Goal: Task Accomplishment & Management: Use online tool/utility

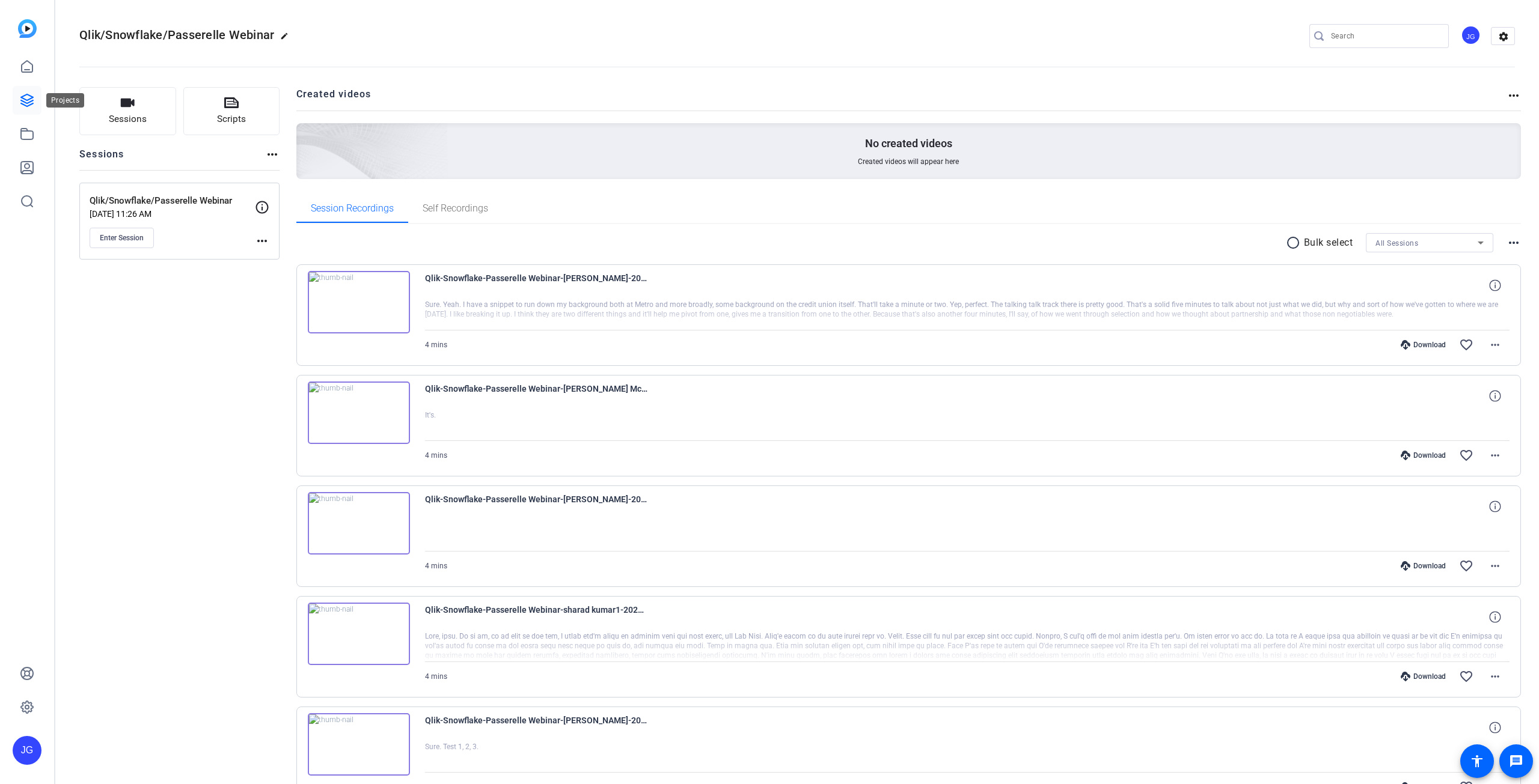
click at [24, 103] on icon at bounding box center [27, 100] width 15 height 15
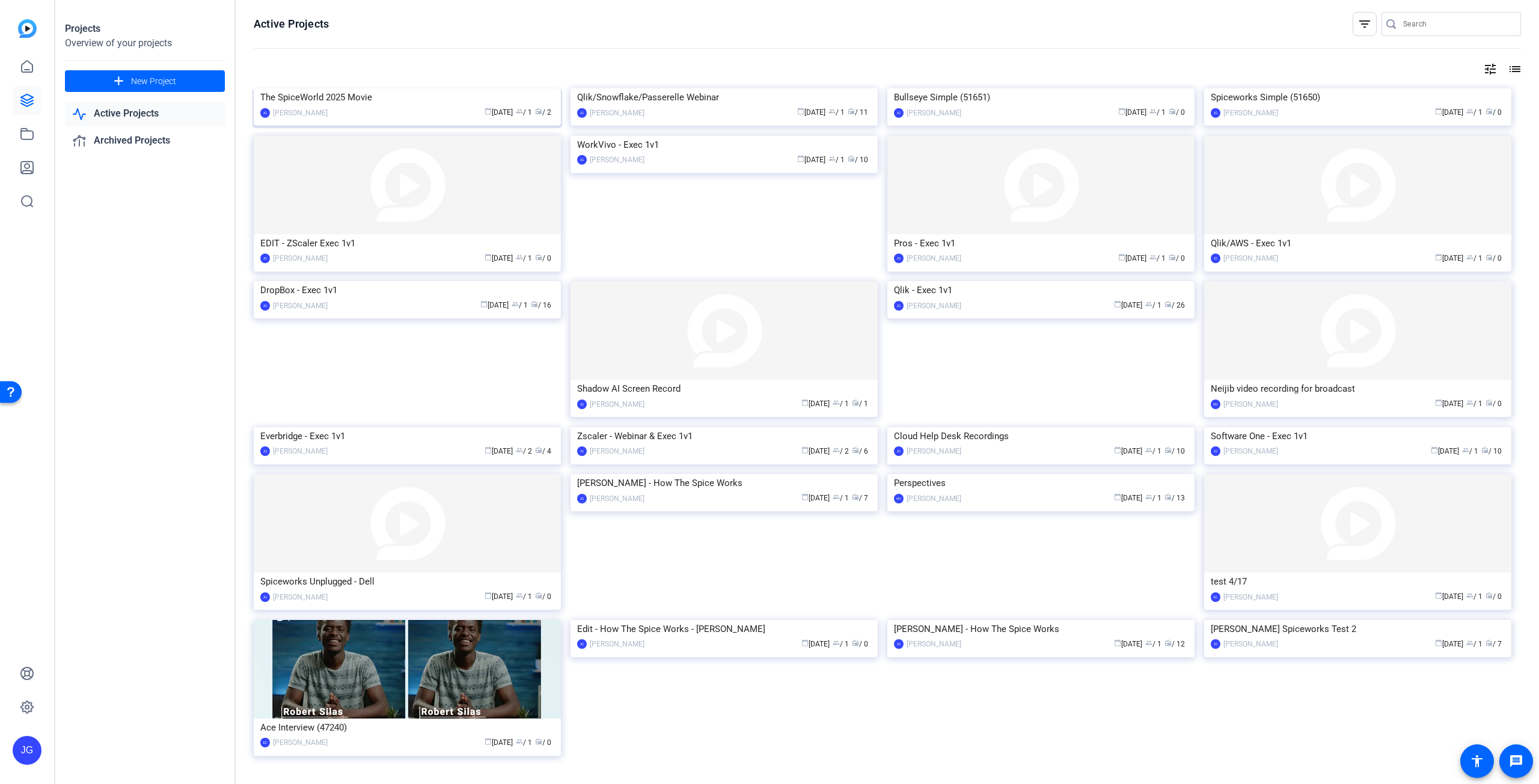
click at [422, 88] on img at bounding box center [407, 88] width 307 height 0
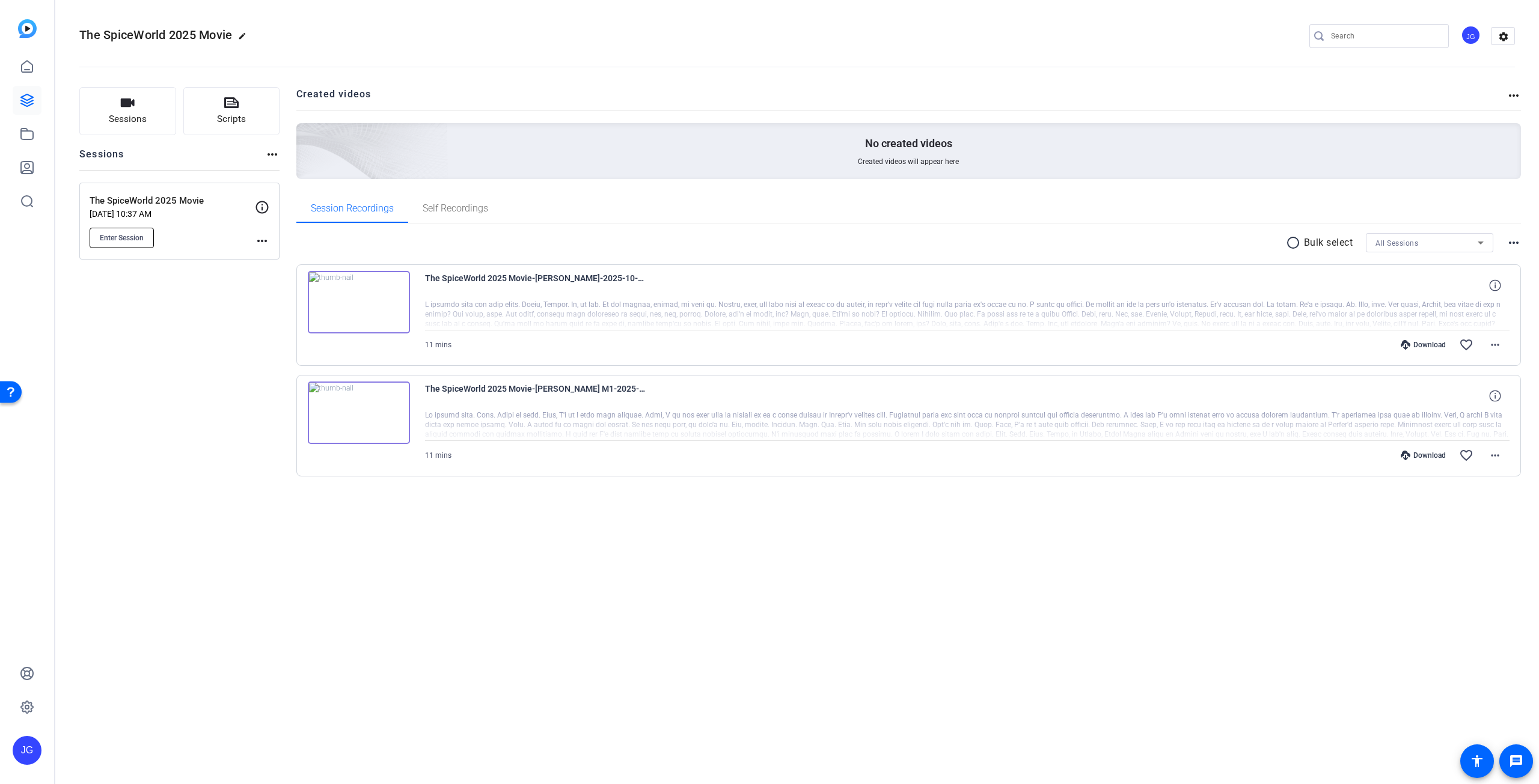
click at [128, 237] on span "Enter Session" at bounding box center [121, 238] width 44 height 10
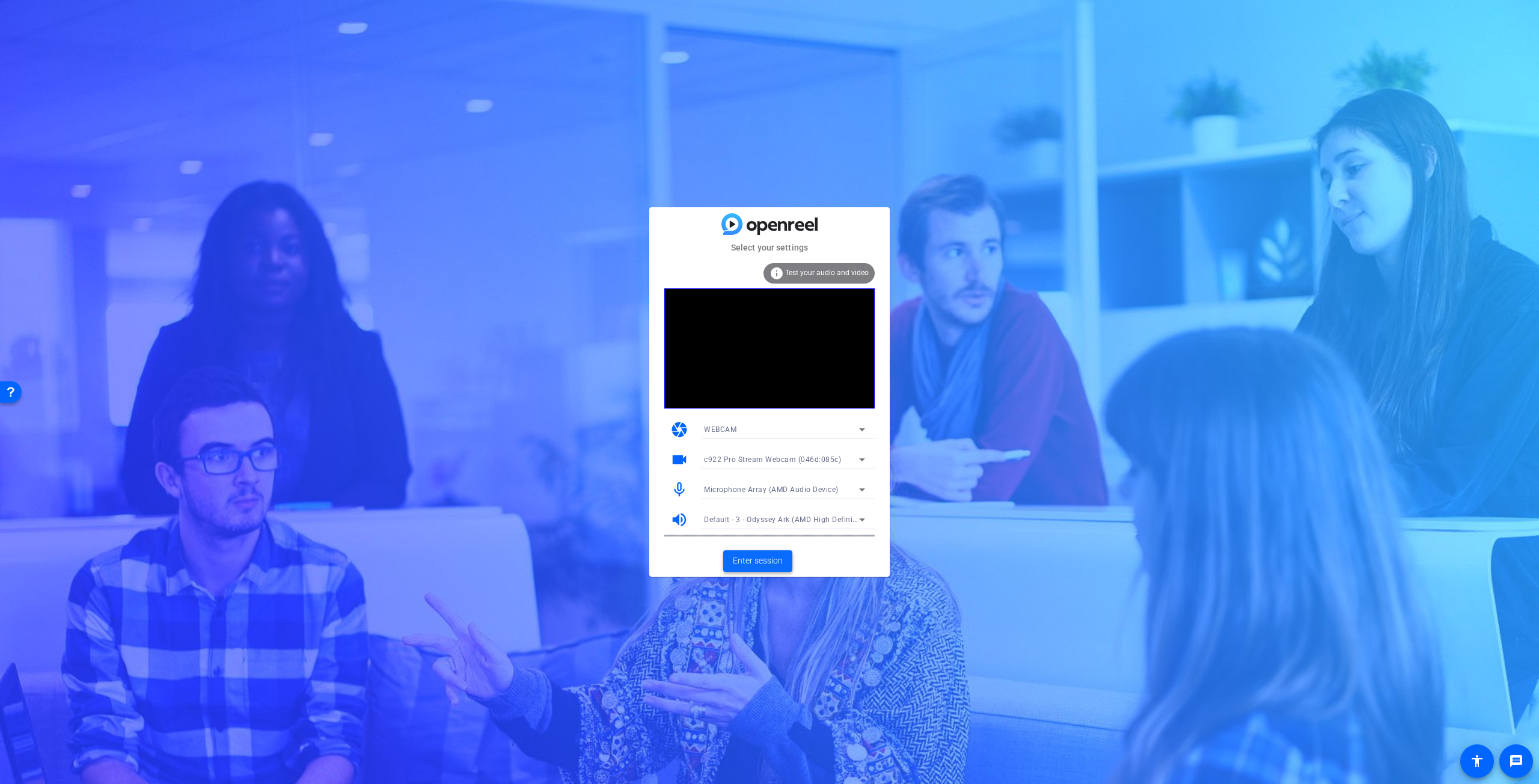
click at [772, 563] on span "Enter session" at bounding box center [758, 560] width 50 height 12
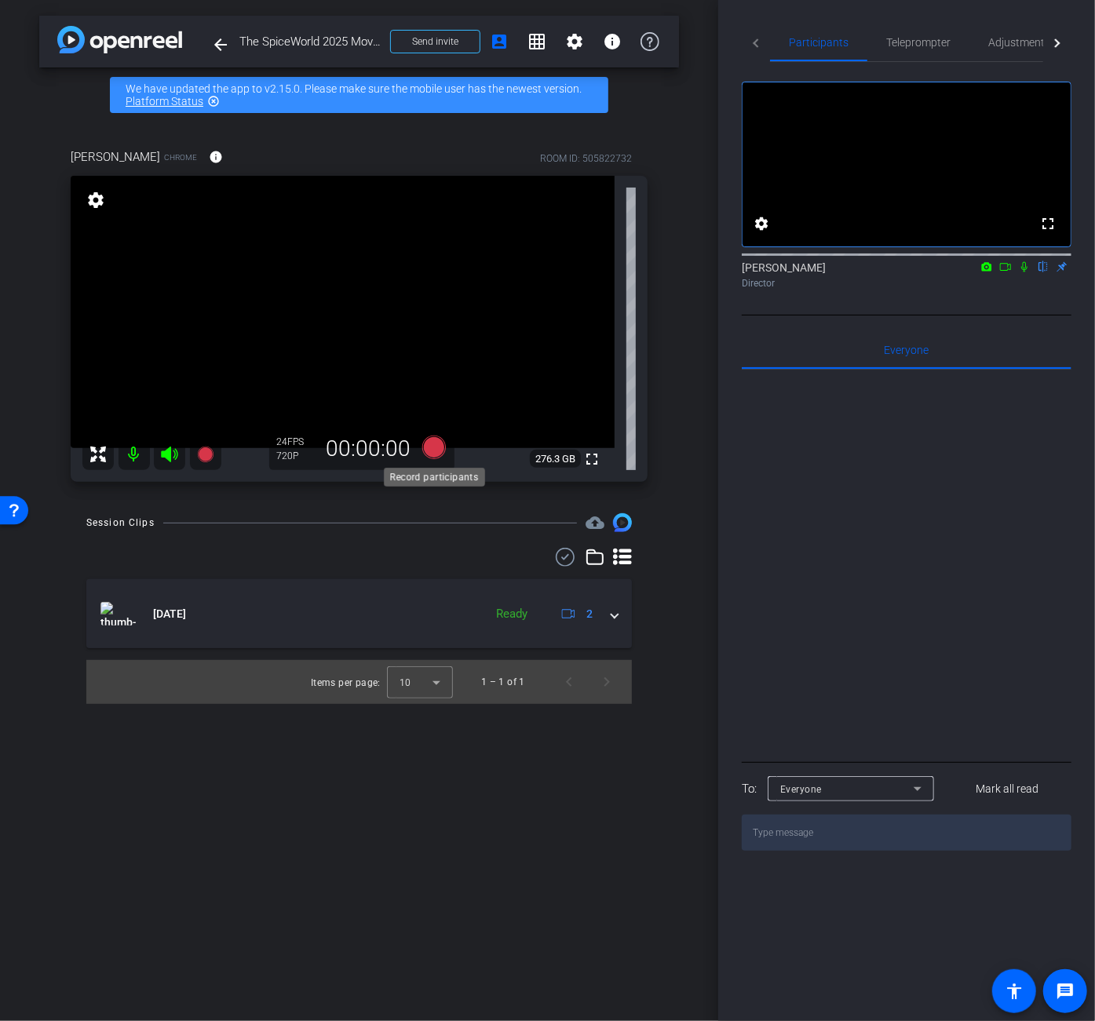
click at [438, 444] on icon at bounding box center [433, 448] width 24 height 24
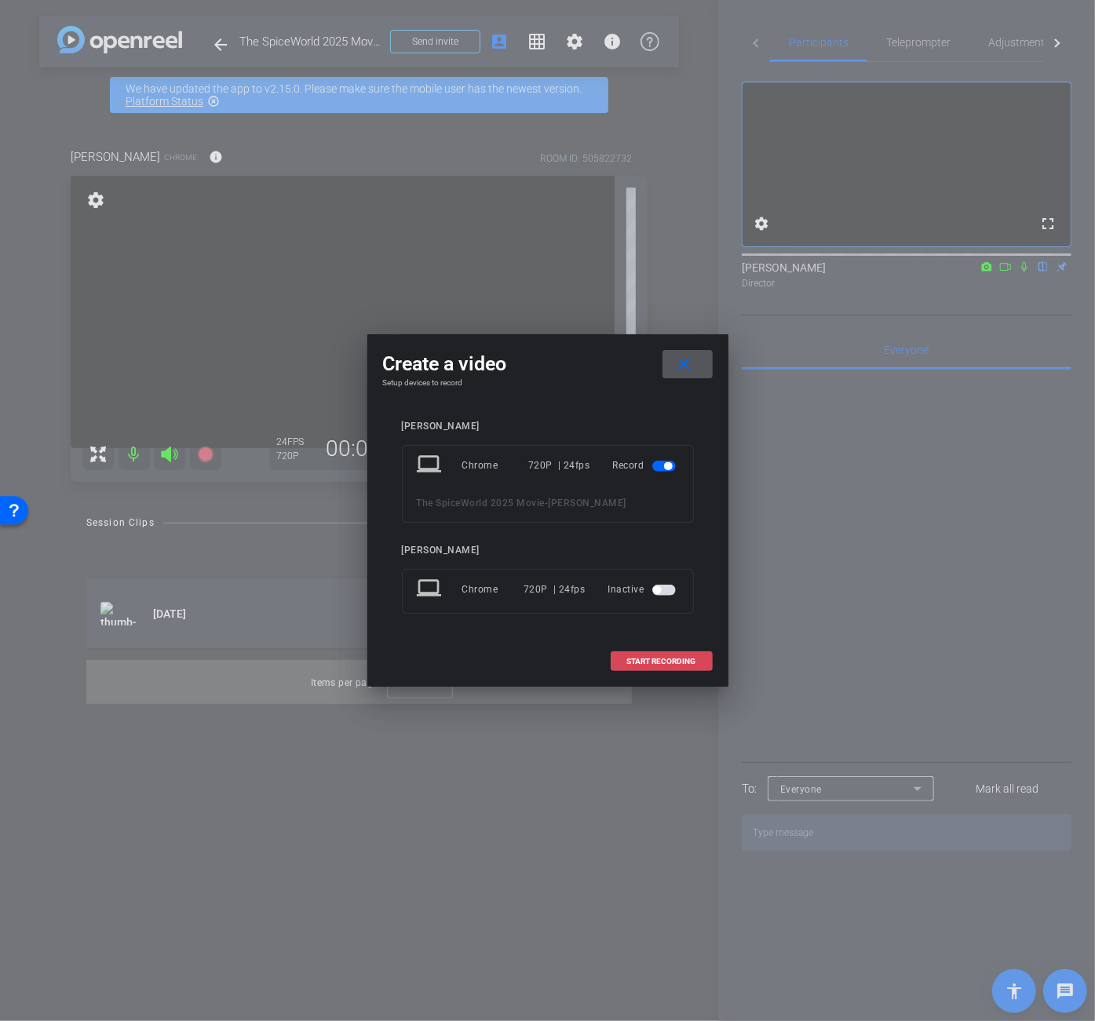
click at [658, 662] on span "START RECORDING" at bounding box center [661, 662] width 69 height 8
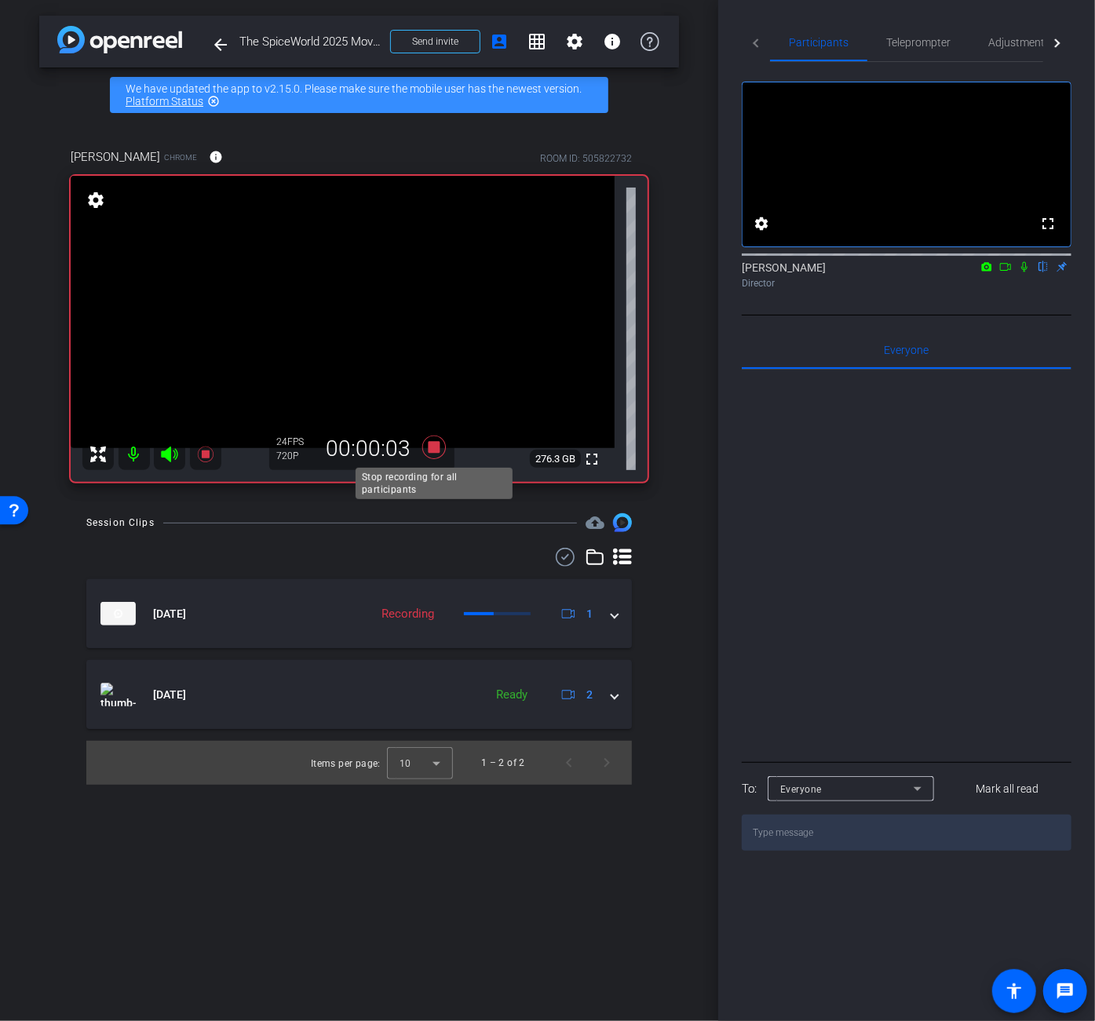
click at [435, 450] on icon at bounding box center [433, 448] width 24 height 24
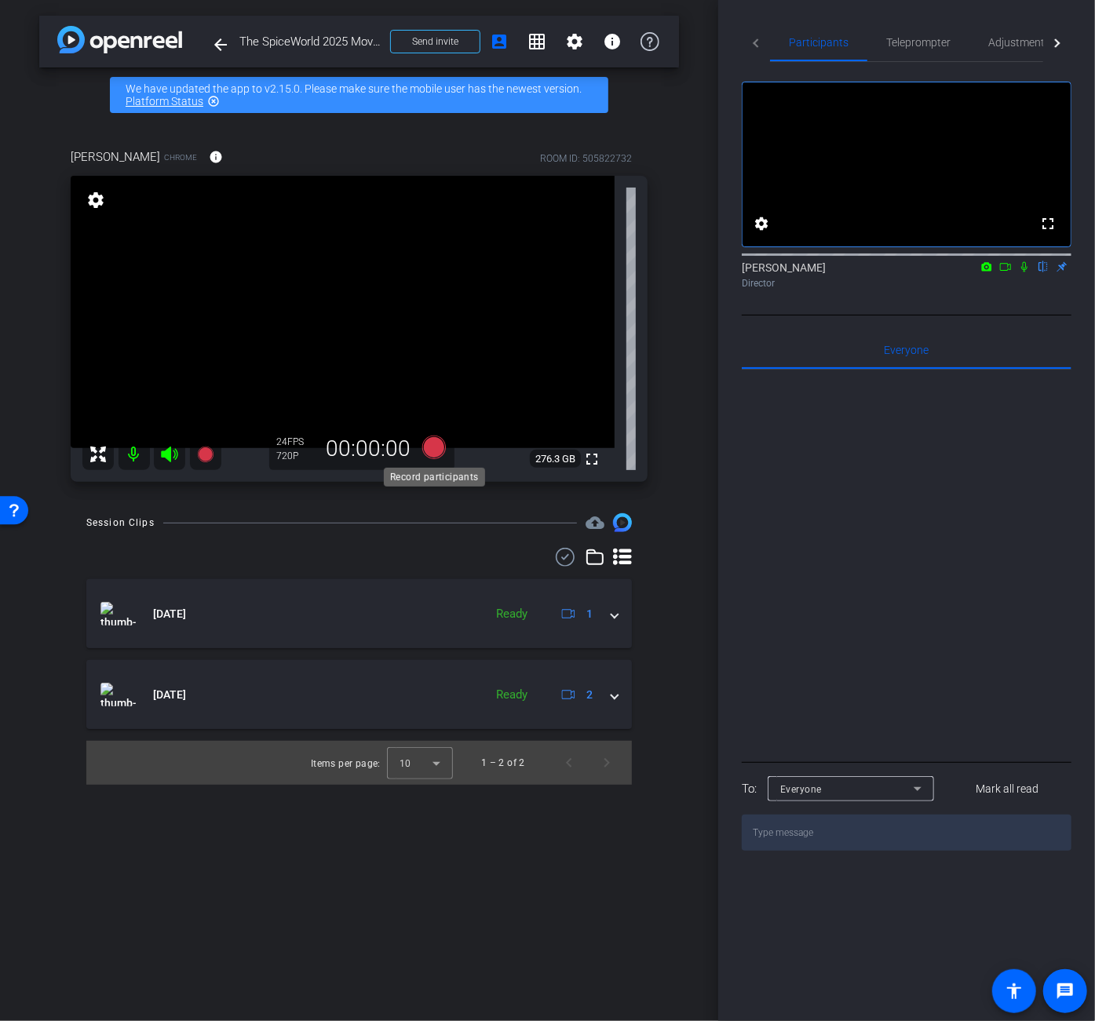
click at [438, 447] on icon at bounding box center [433, 448] width 24 height 24
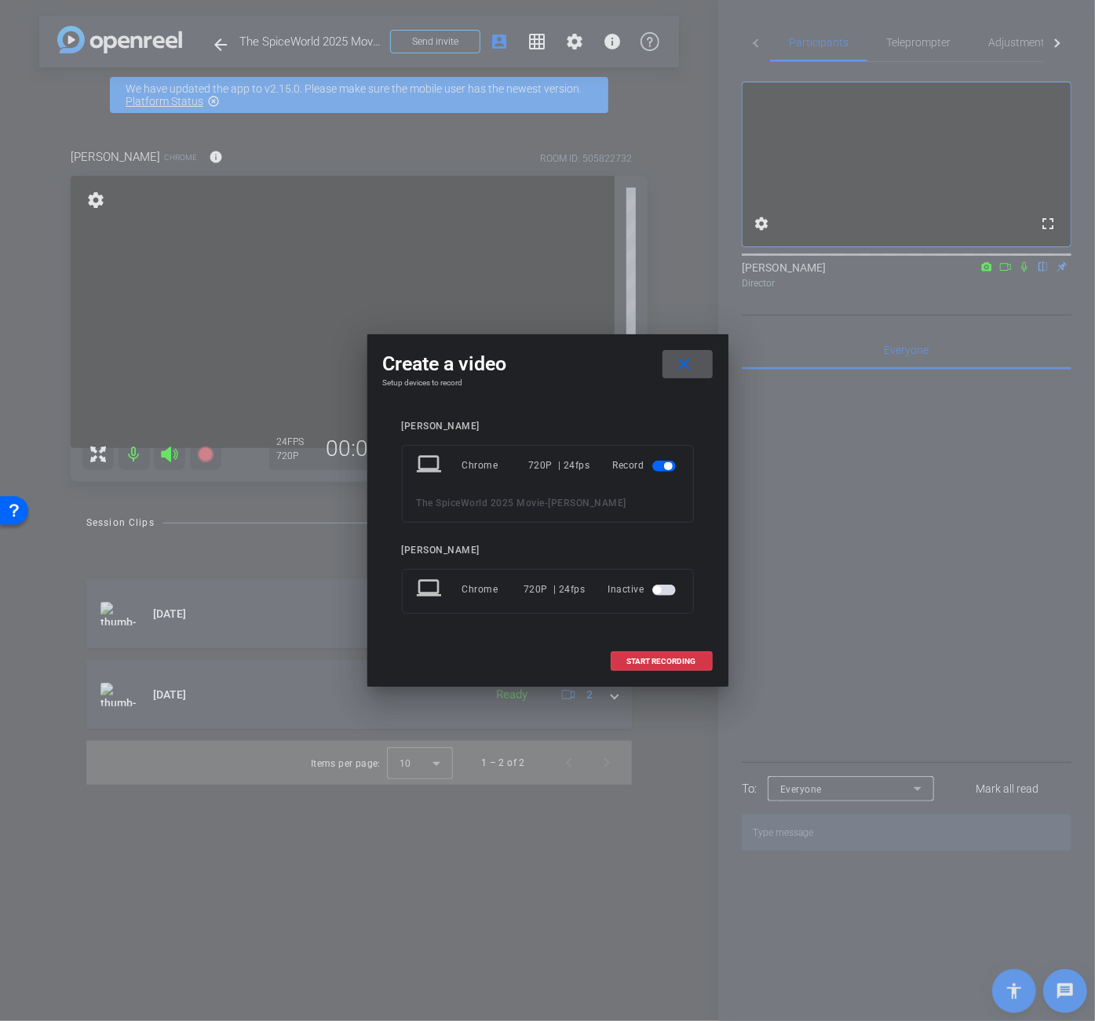
click at [662, 594] on span "button" at bounding box center [664, 590] width 24 height 11
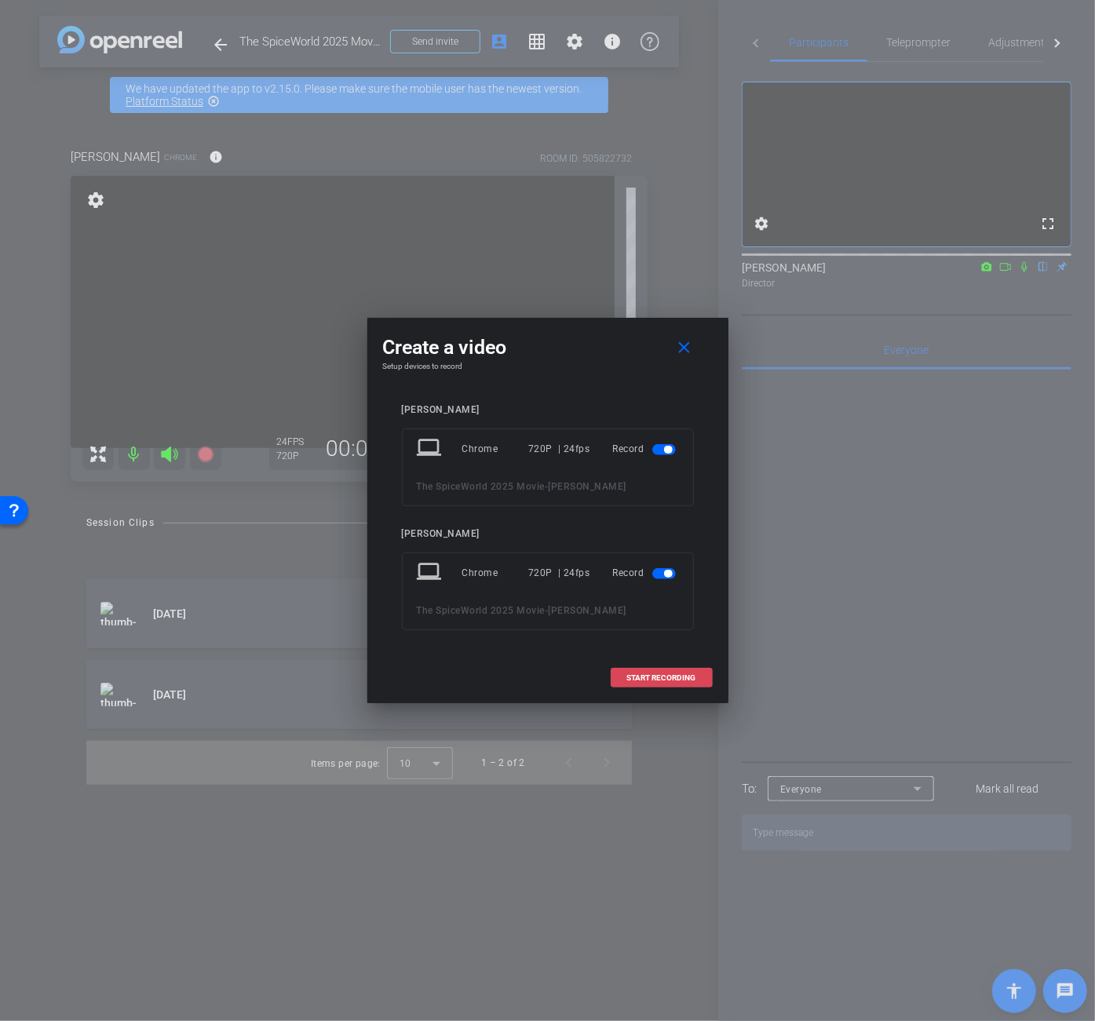
click at [650, 670] on span at bounding box center [661, 678] width 100 height 38
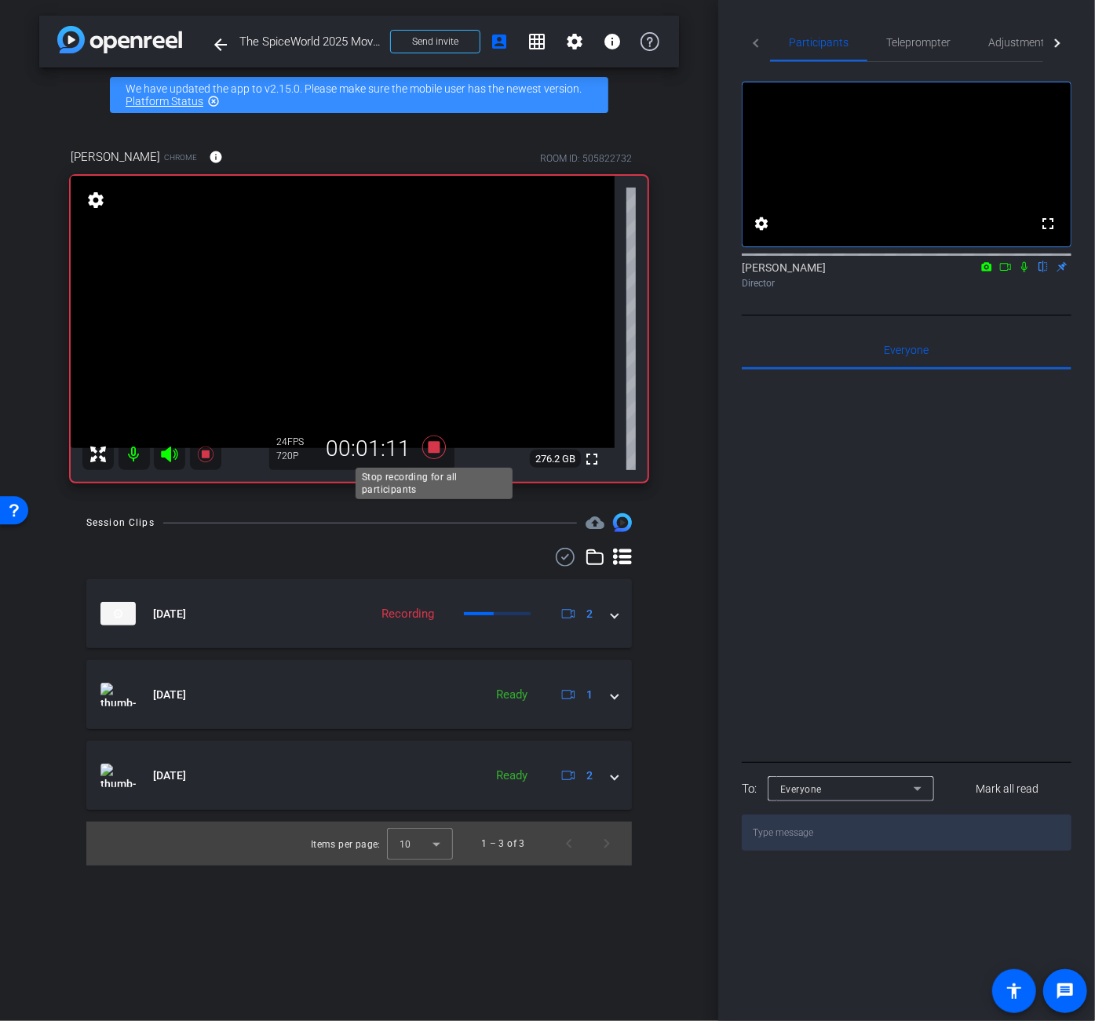
click at [430, 444] on icon at bounding box center [433, 448] width 24 height 24
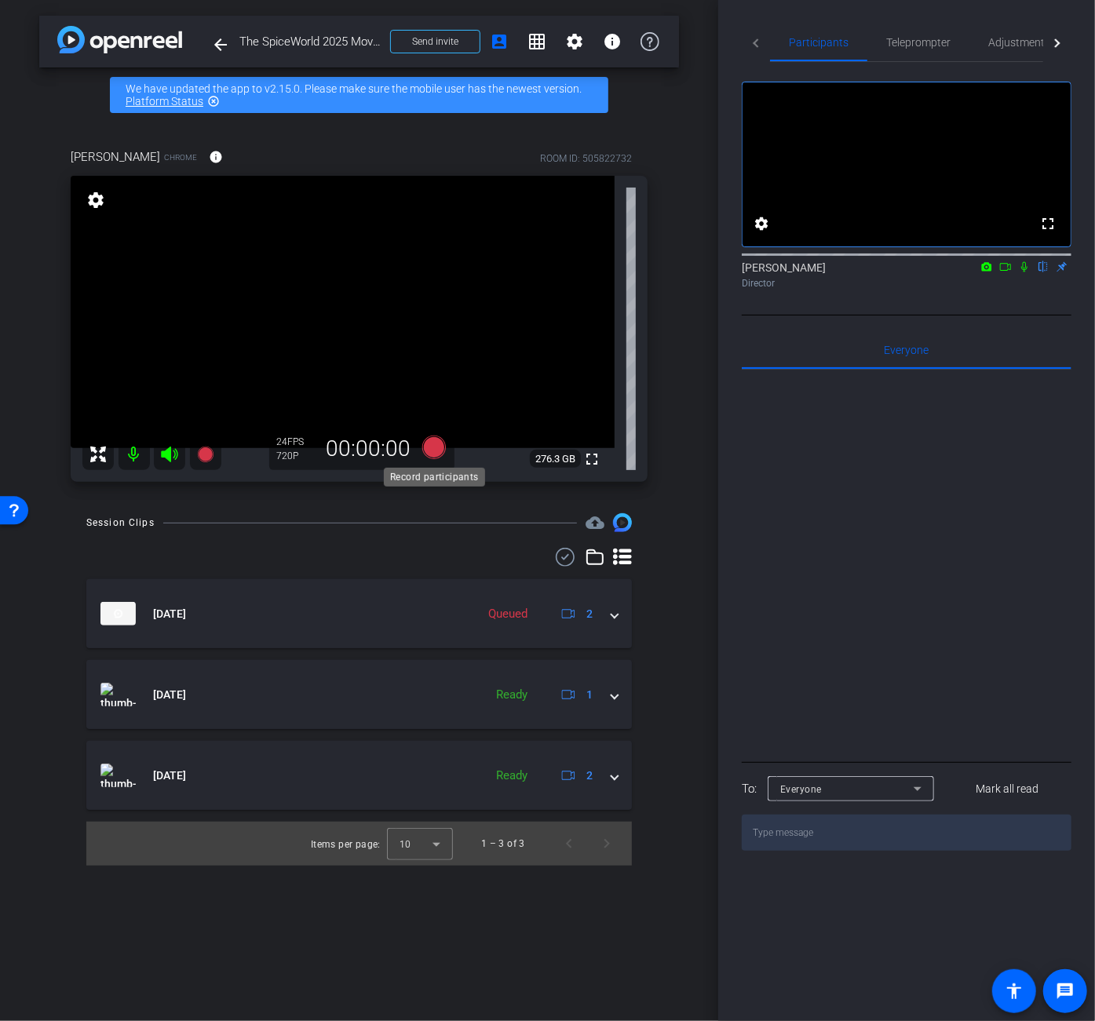
click at [436, 445] on icon at bounding box center [433, 448] width 24 height 24
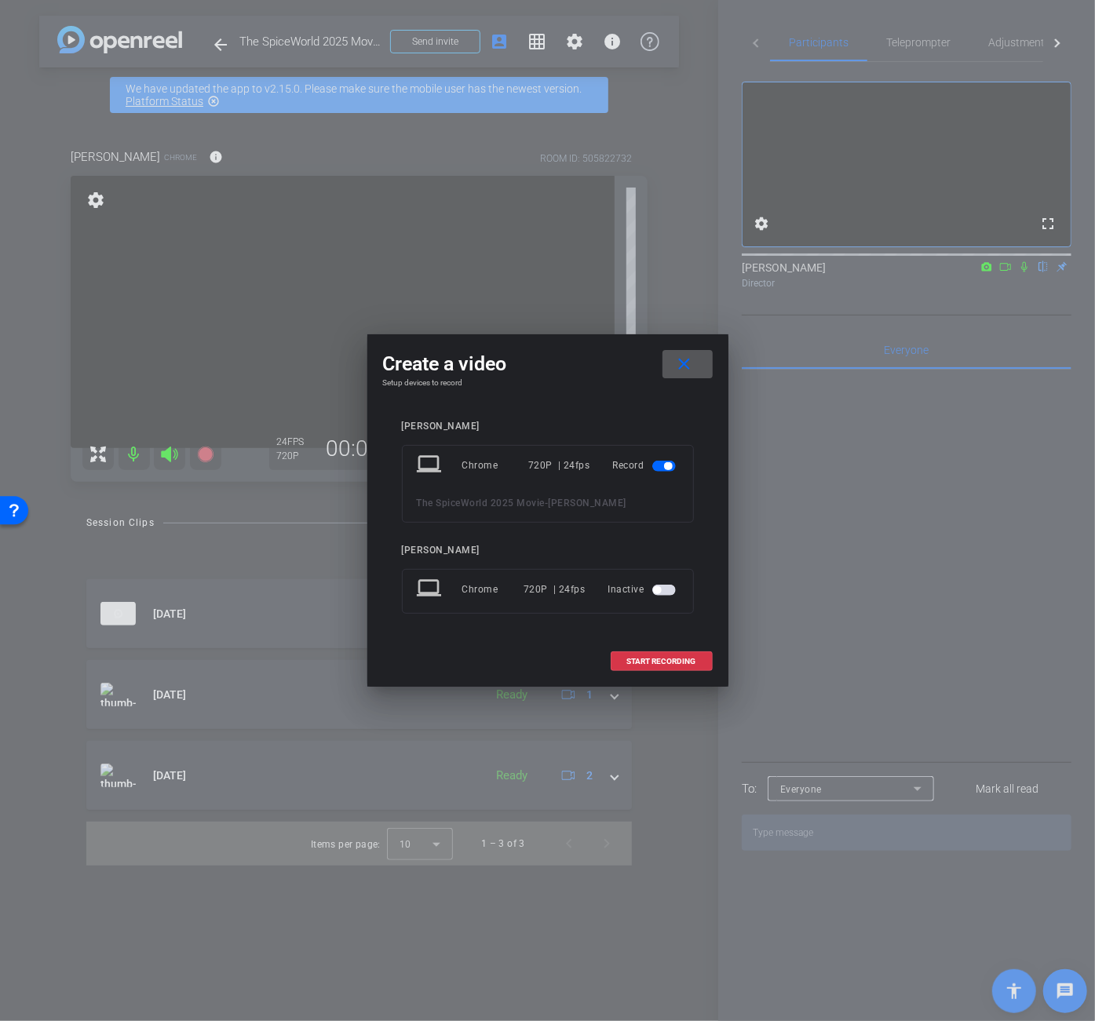
click at [657, 588] on span "button" at bounding box center [657, 590] width 8 height 8
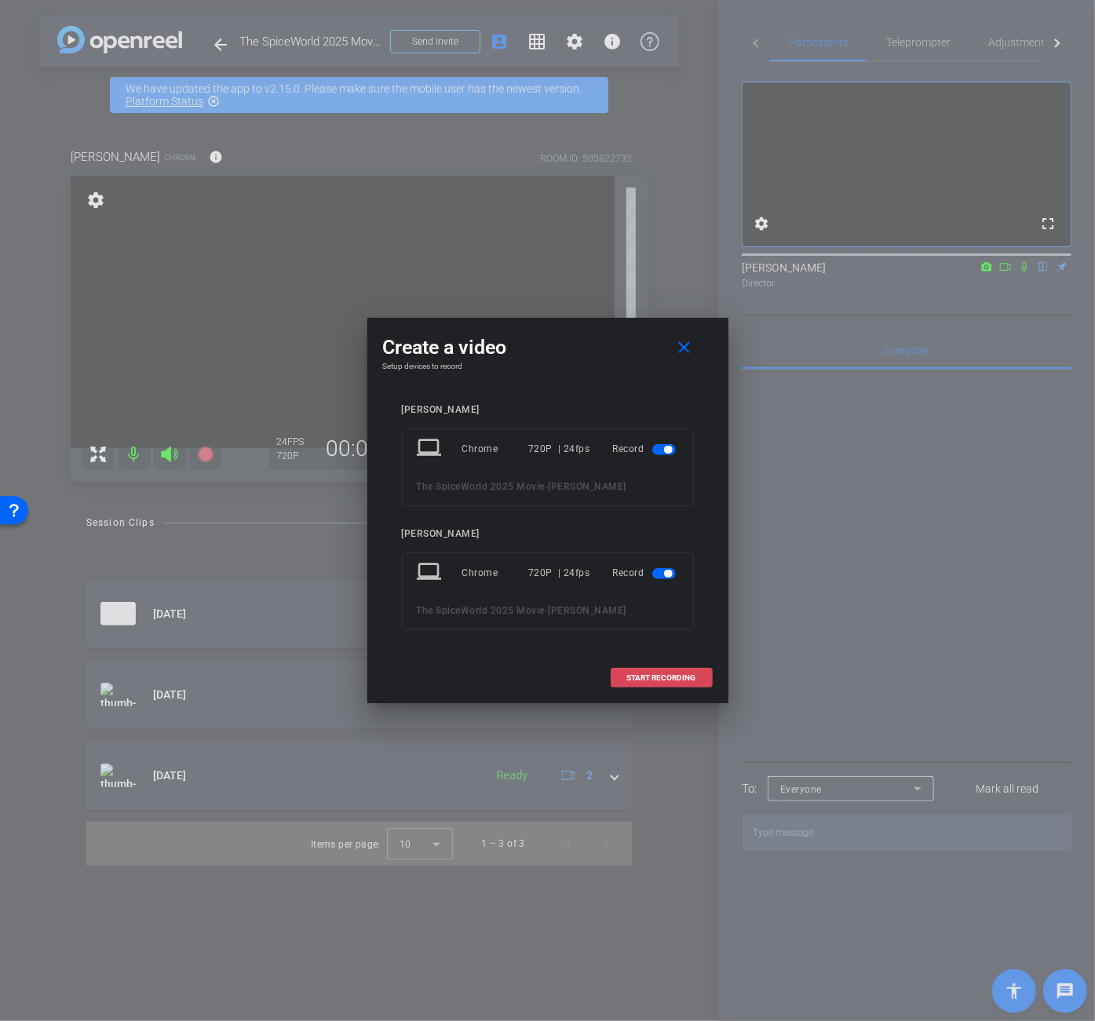
click at [677, 680] on span "START RECORDING" at bounding box center [661, 678] width 69 height 8
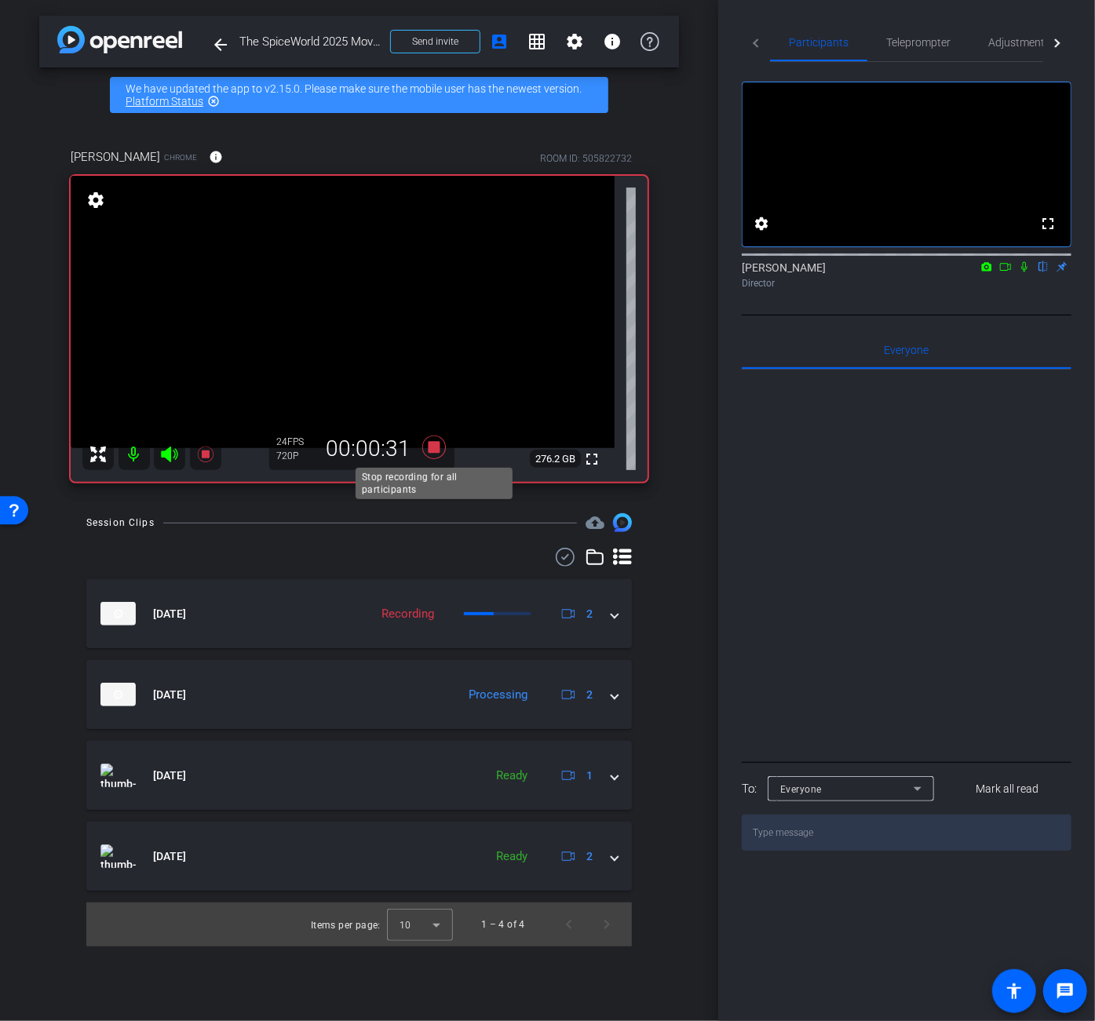
click at [437, 445] on icon at bounding box center [433, 448] width 24 height 24
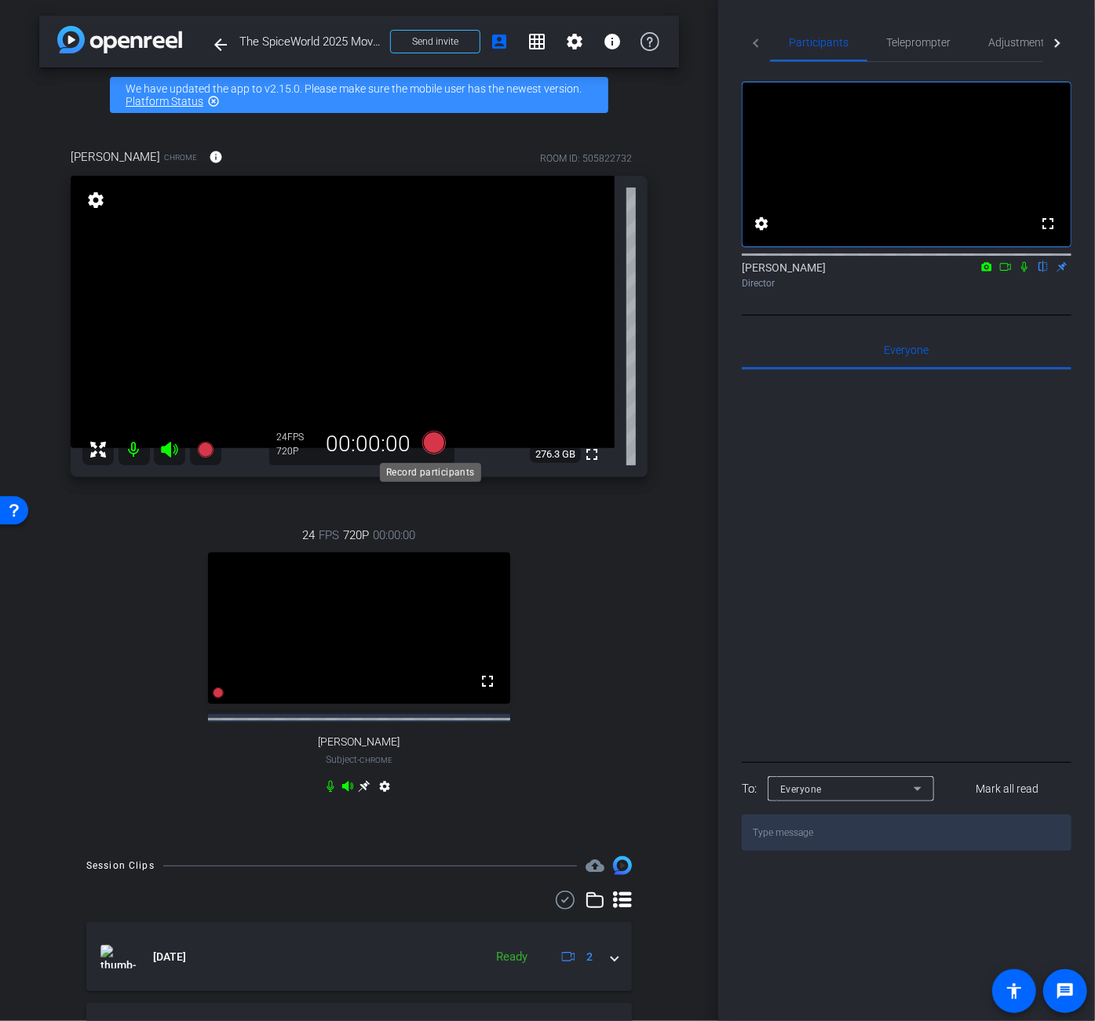
click at [436, 441] on icon at bounding box center [433, 443] width 24 height 24
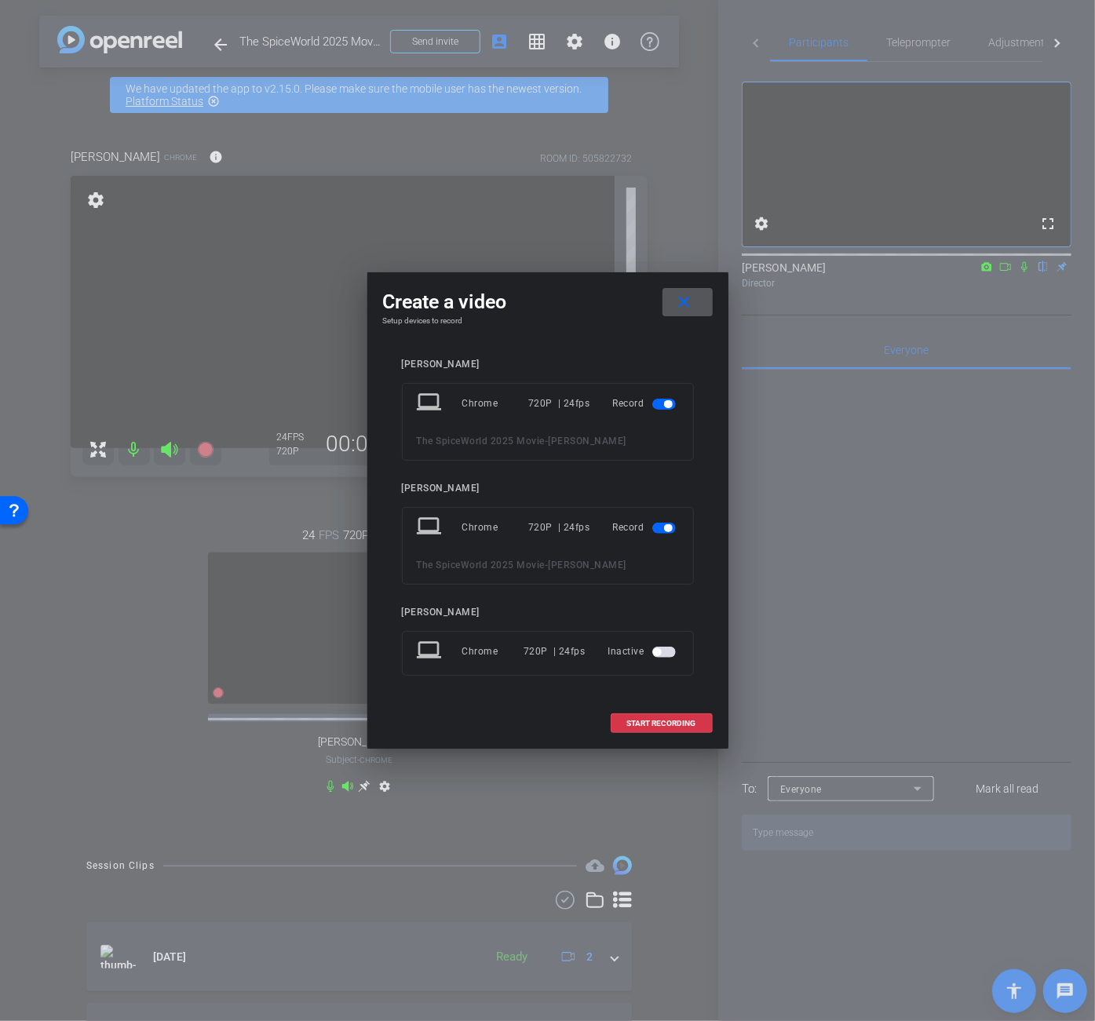
click at [659, 651] on span "button" at bounding box center [657, 652] width 8 height 8
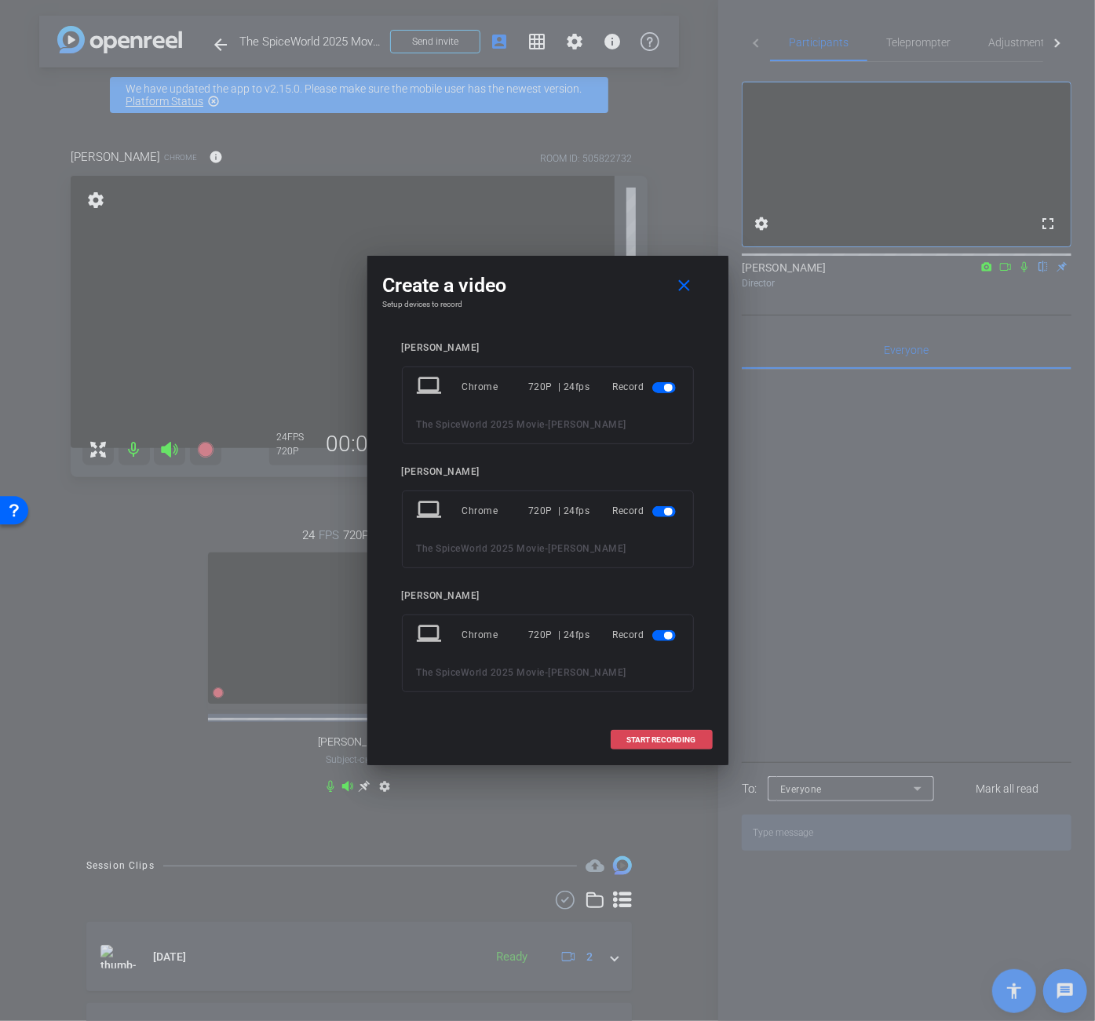
click at [669, 742] on span "START RECORDING" at bounding box center [661, 740] width 69 height 8
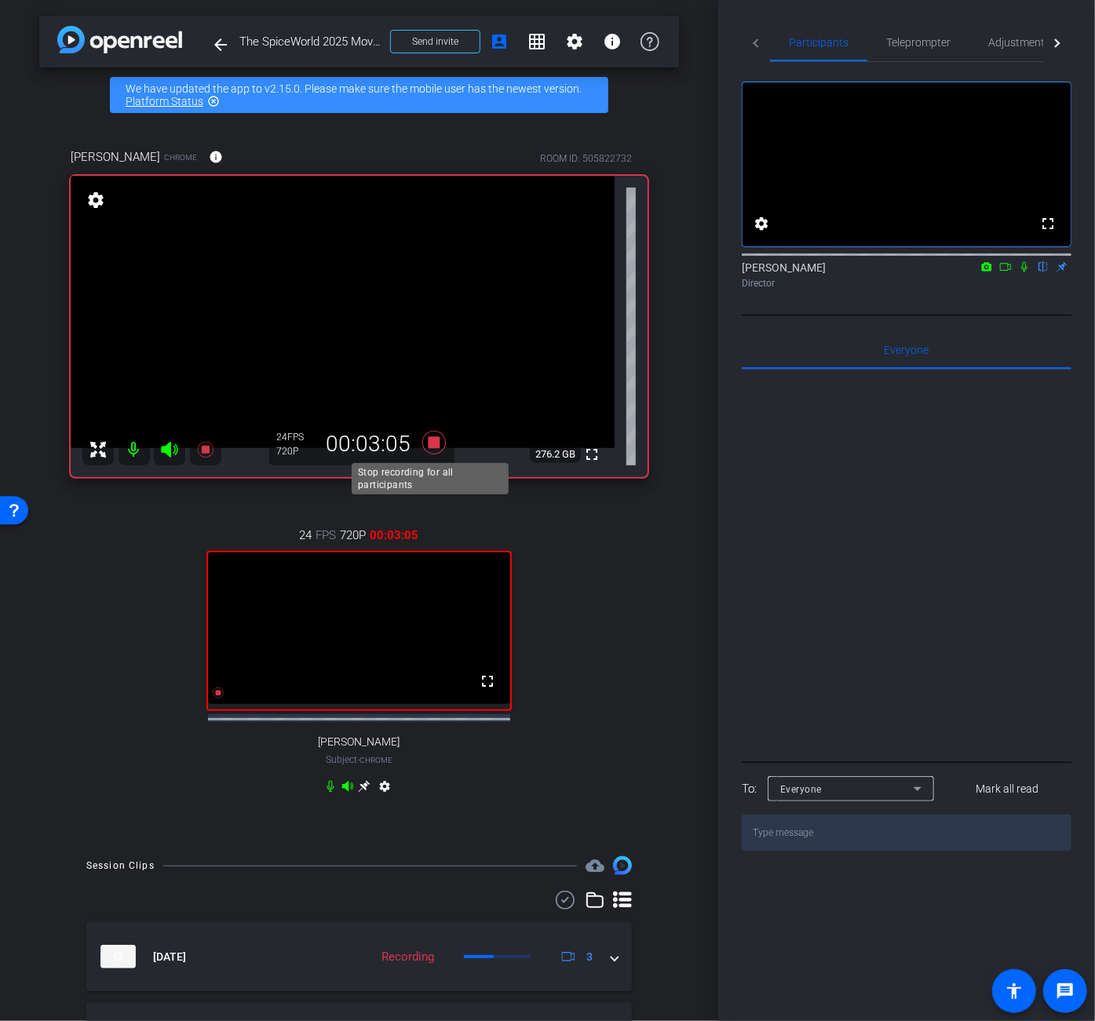
click at [427, 445] on icon at bounding box center [433, 443] width 24 height 24
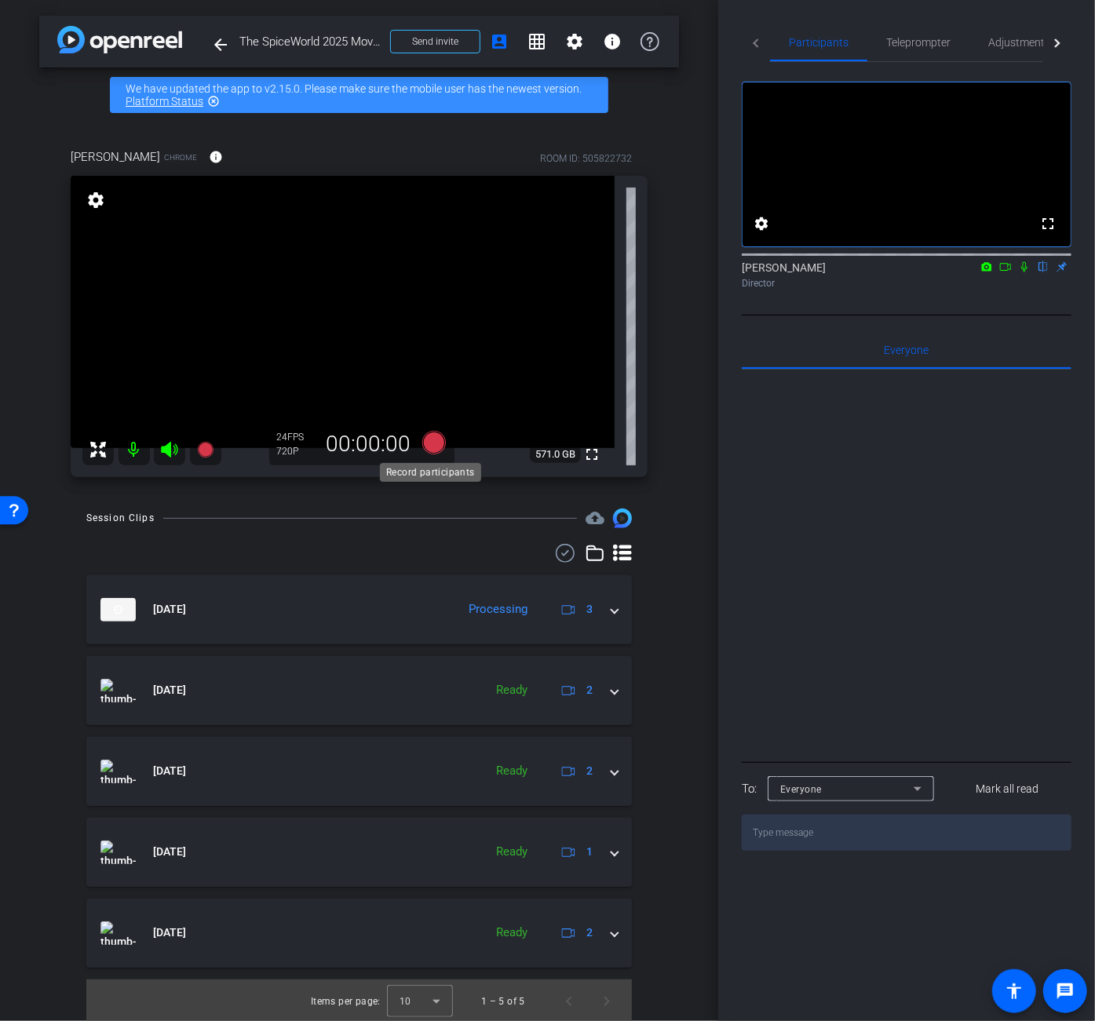
click at [427, 450] on icon at bounding box center [433, 443] width 24 height 24
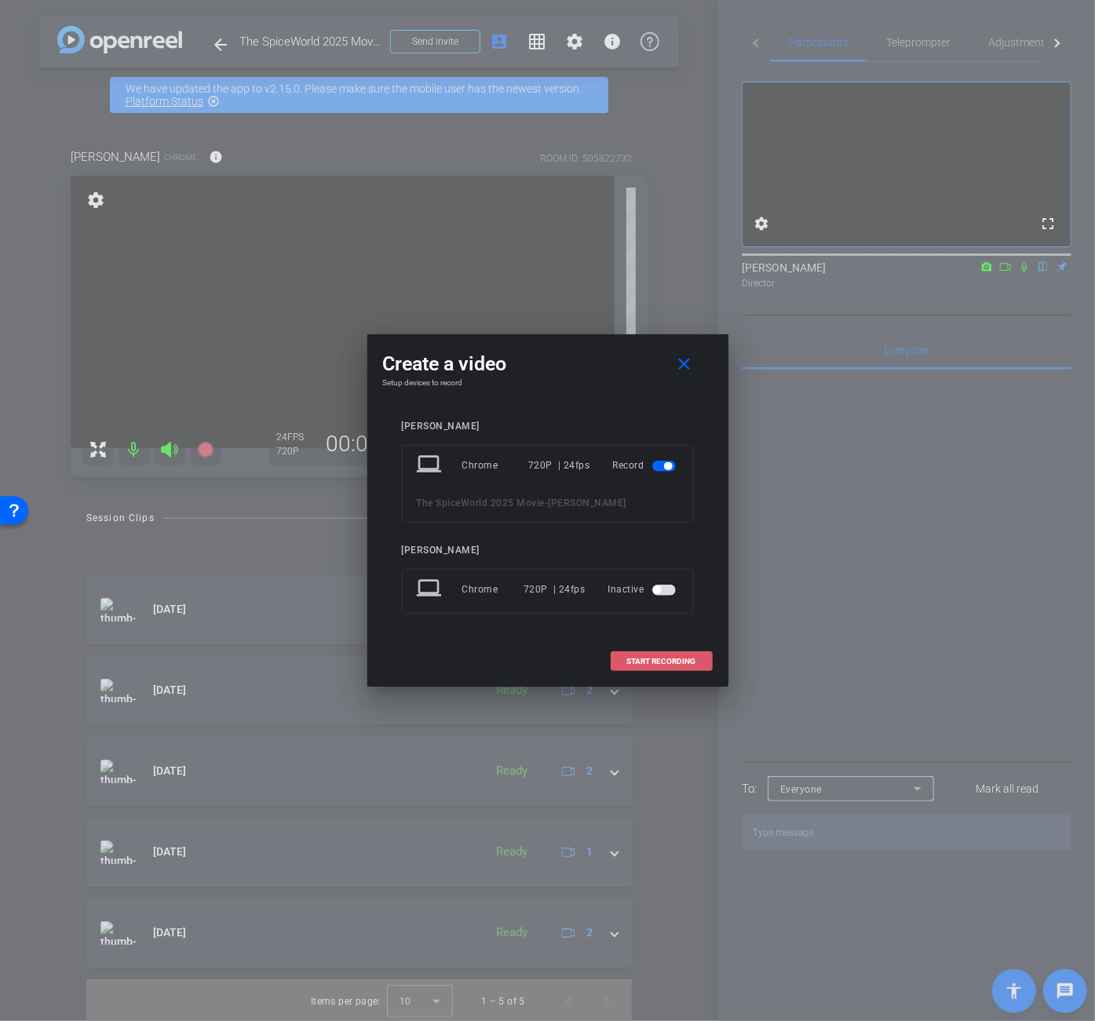
click at [659, 659] on span "START RECORDING" at bounding box center [661, 662] width 69 height 8
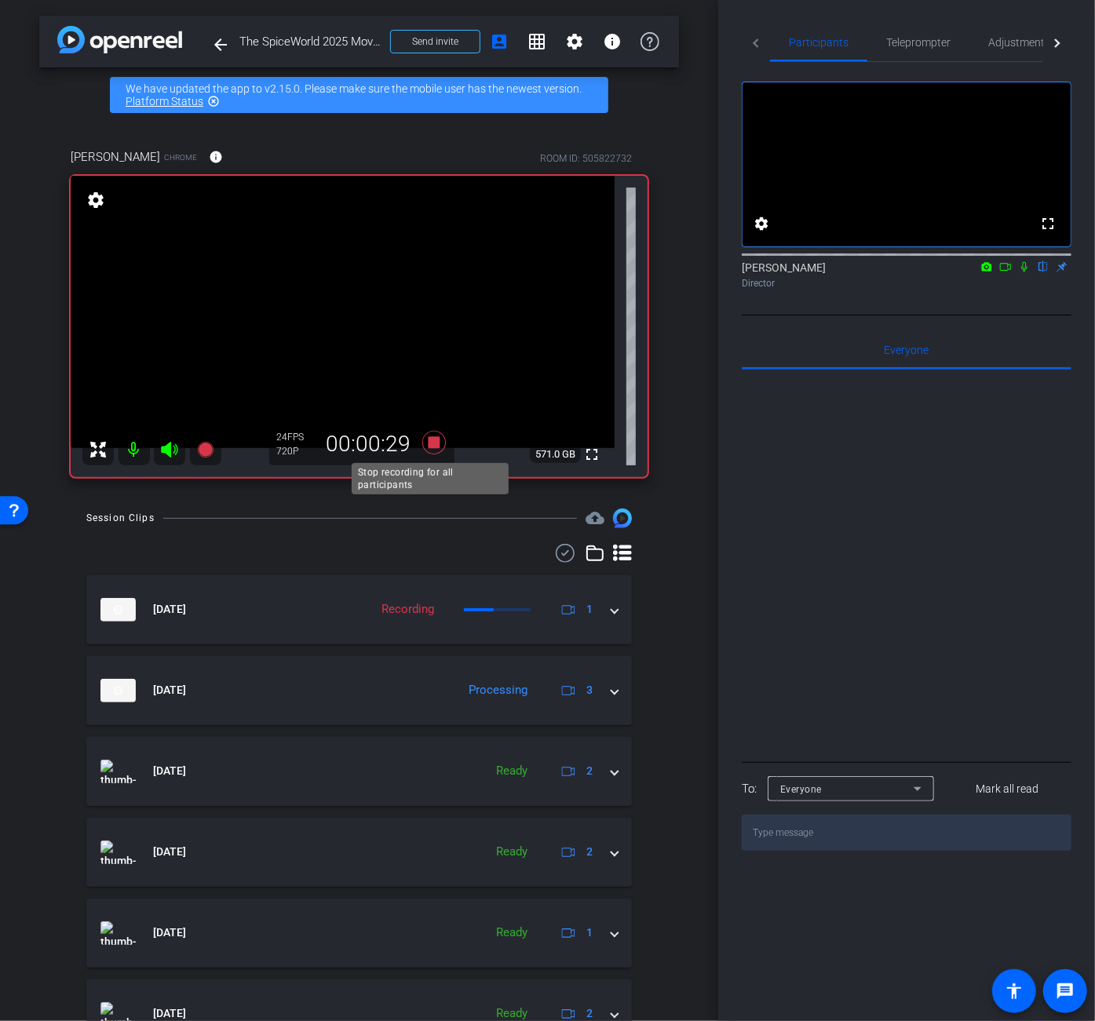
click at [438, 442] on icon at bounding box center [434, 443] width 38 height 28
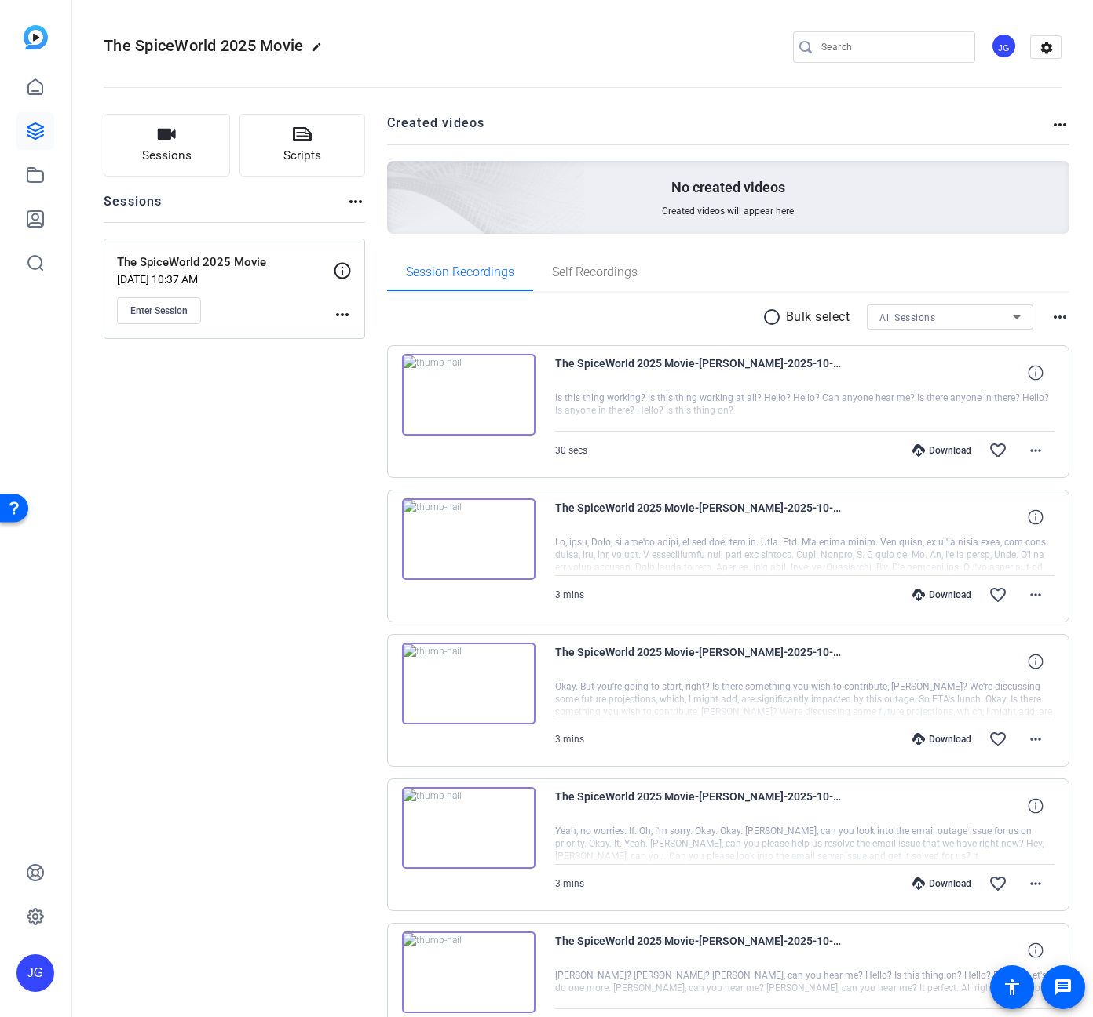
click at [466, 389] on img at bounding box center [468, 395] width 133 height 82
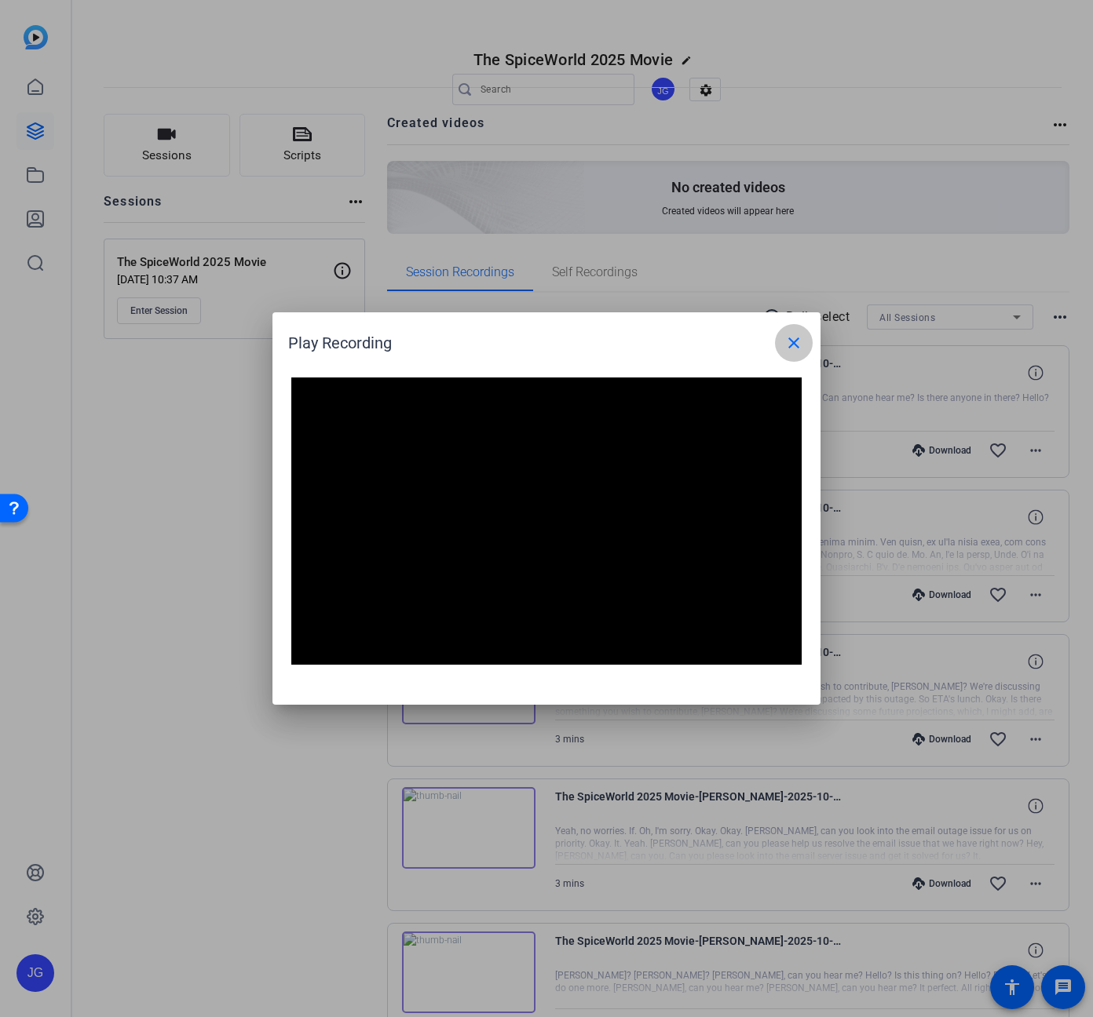
click at [797, 339] on mat-icon "close" at bounding box center [793, 343] width 19 height 19
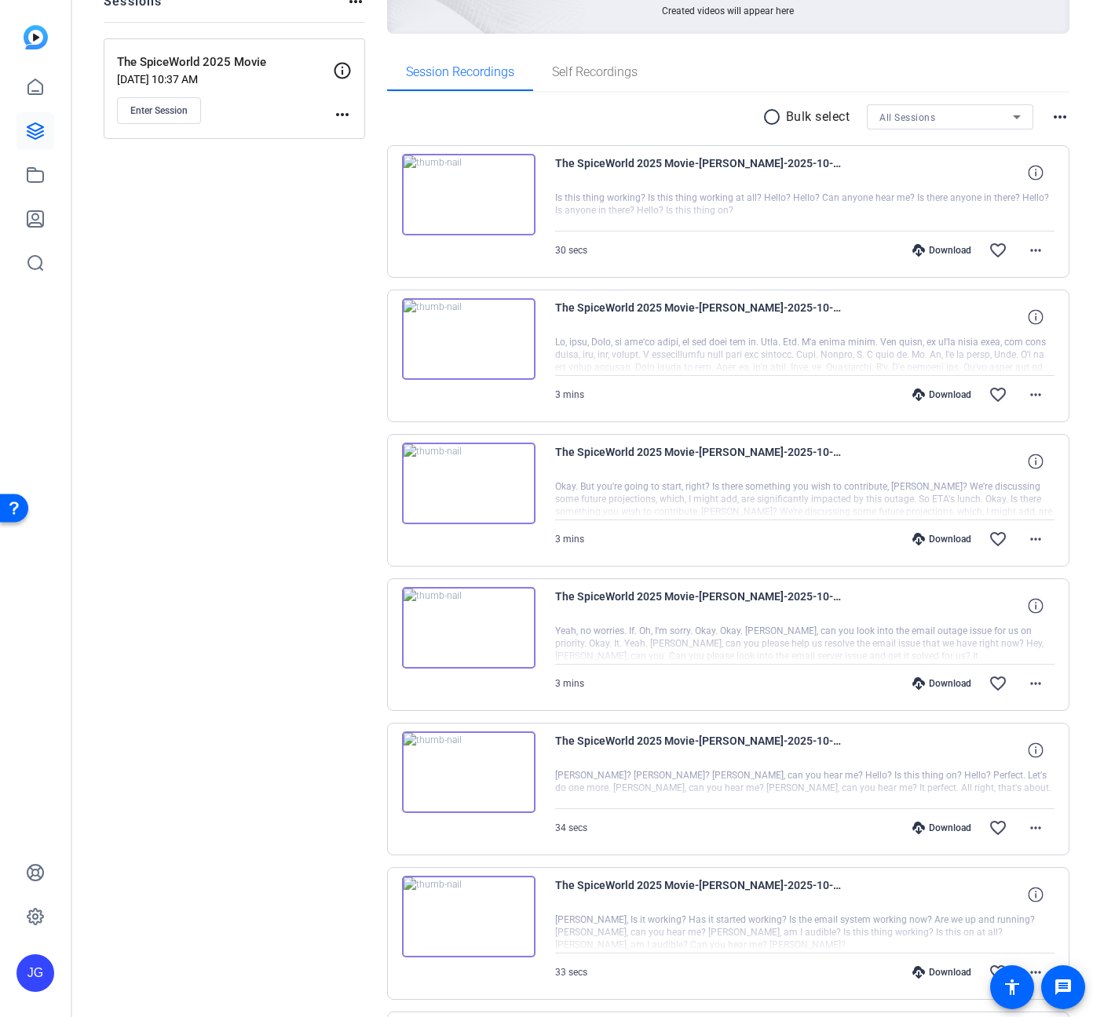
scroll to position [157, 0]
